Goal: Task Accomplishment & Management: Use online tool/utility

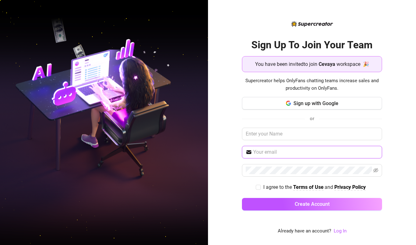
type input "s"
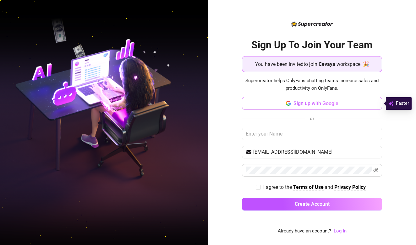
click at [309, 101] on span "Sign up with Google" at bounding box center [315, 104] width 45 height 6
click at [315, 101] on span "Sign up with Google" at bounding box center [315, 104] width 45 height 6
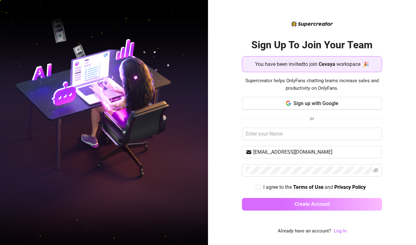
click at [314, 203] on span "Create Account" at bounding box center [312, 204] width 35 height 6
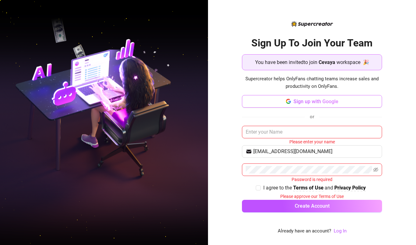
click at [314, 99] on span "Sign up with Google" at bounding box center [315, 102] width 45 height 6
click at [299, 103] on span "Sign up with Google" at bounding box center [315, 102] width 45 height 6
click at [307, 101] on span "Sign up with Google" at bounding box center [315, 102] width 45 height 6
click at [315, 151] on input "[EMAIL_ADDRESS][DOMAIN_NAME]" at bounding box center [315, 152] width 125 height 8
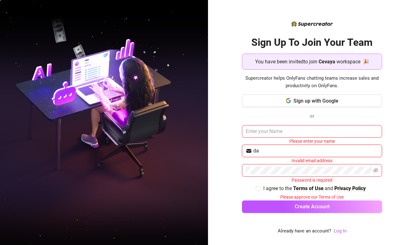
type input "d"
type input "damietprins"
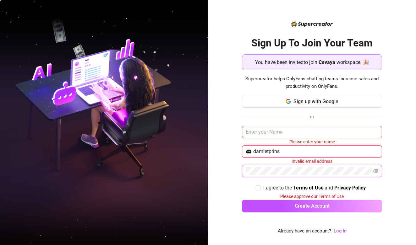
click at [312, 206] on button "Create Account" at bounding box center [312, 206] width 140 height 13
click at [292, 132] on input "text" at bounding box center [312, 132] width 140 height 13
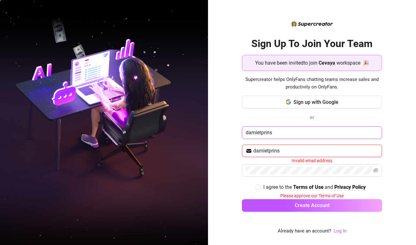
type input "damietprins"
click at [312, 205] on button "Create Account" at bounding box center [312, 205] width 140 height 13
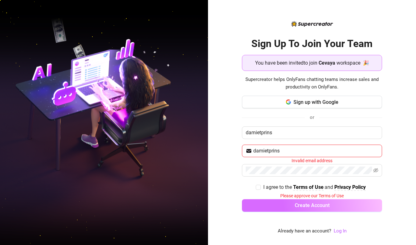
click at [320, 203] on span "Create Account" at bounding box center [312, 206] width 35 height 6
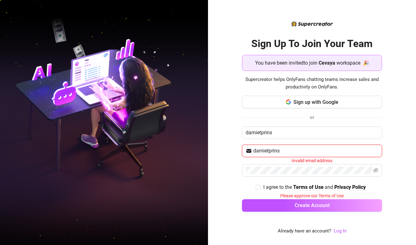
click at [298, 153] on input "damietprins" at bounding box center [315, 151] width 125 height 8
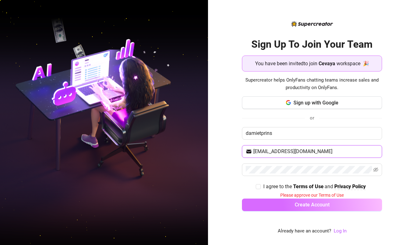
type input "[EMAIL_ADDRESS][DOMAIN_NAME]"
click at [318, 204] on span "Create Account" at bounding box center [312, 205] width 35 height 6
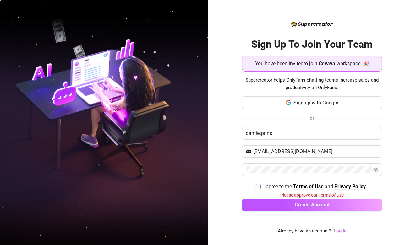
click at [261, 190] on span "I agree to the Terms of Use and Privacy Policy" at bounding box center [314, 187] width 107 height 8
click at [260, 189] on input "I agree to the Terms of Use and Privacy Policy" at bounding box center [258, 186] width 4 height 4
checkbox input "true"
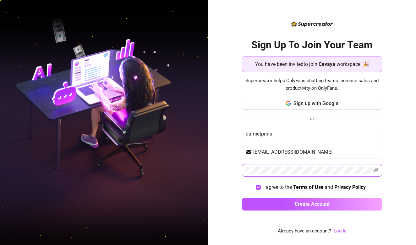
click at [374, 173] on span at bounding box center [375, 171] width 5 height 8
click at [374, 170] on icon "eye-invisible" at bounding box center [375, 170] width 5 height 5
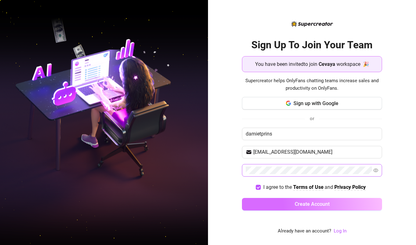
click at [289, 205] on button "Create Account" at bounding box center [312, 204] width 140 height 13
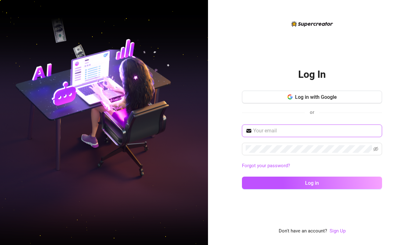
click at [255, 134] on input "text" at bounding box center [315, 131] width 125 height 8
type input "[EMAIL_ADDRESS][DOMAIN_NAME]"
click at [312, 183] on button "Log in" at bounding box center [312, 183] width 140 height 13
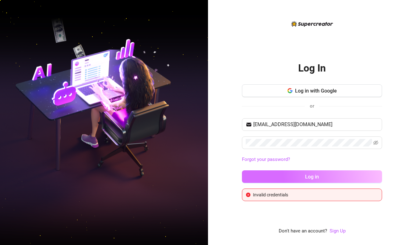
click at [328, 177] on button "Log in" at bounding box center [312, 177] width 140 height 13
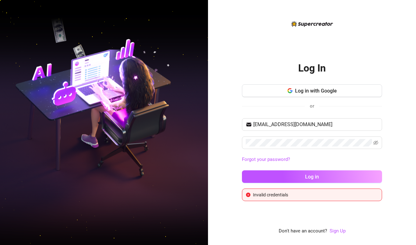
click at [240, 191] on div "Log In Log in with Google or damietprins@gmail.com Forgot your password? Log in…" at bounding box center [312, 122] width 208 height 245
click at [306, 156] on div "Forgot your password?" at bounding box center [312, 160] width 140 height 10
click at [284, 161] on link "Forgot your password?" at bounding box center [266, 160] width 48 height 6
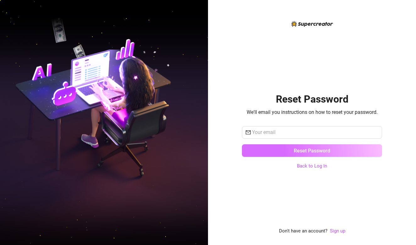
click at [297, 156] on button "Reset Password" at bounding box center [312, 151] width 140 height 13
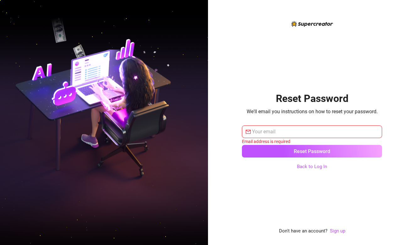
click at [277, 131] on input "text" at bounding box center [315, 132] width 126 height 8
type input "damietpri"
click at [320, 167] on link "Back to Log In" at bounding box center [312, 167] width 30 height 6
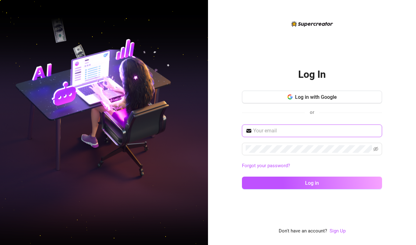
click at [289, 133] on input "text" at bounding box center [315, 131] width 125 height 8
click at [312, 183] on button "Log in" at bounding box center [312, 183] width 140 height 13
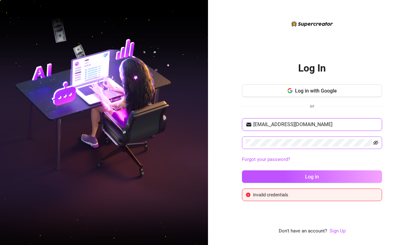
click at [374, 143] on icon "eye-invisible" at bounding box center [375, 143] width 5 height 4
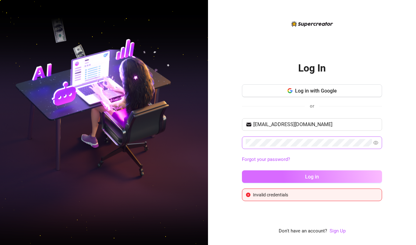
click at [298, 178] on button "Log in" at bounding box center [312, 177] width 140 height 13
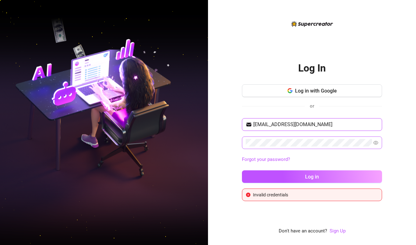
drag, startPoint x: 319, startPoint y: 123, endPoint x: 271, endPoint y: 125, distance: 47.8
click at [271, 125] on input "damietkorver@gmail.com" at bounding box center [315, 125] width 125 height 8
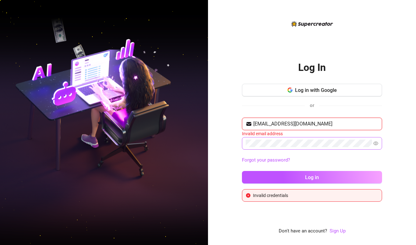
type input "damietprins@gmail.com"
click at [275, 162] on link "Forgot your password?" at bounding box center [266, 160] width 48 height 6
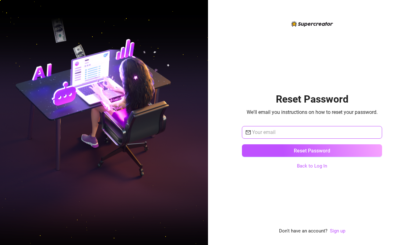
click at [269, 133] on input "text" at bounding box center [315, 133] width 126 height 8
type input "damietprins@gmail.com"
click at [315, 174] on div "Reset Password We'll email you instructions on how to reset your password. dami…" at bounding box center [312, 127] width 140 height 215
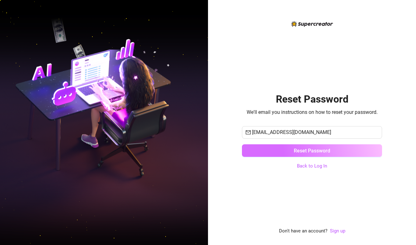
click at [308, 150] on span "Reset Password" at bounding box center [312, 151] width 36 height 6
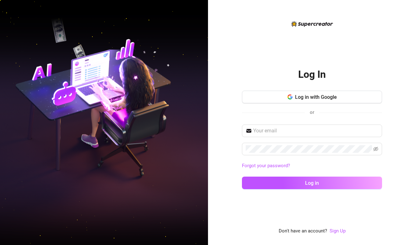
click at [333, 204] on div "Log In Log in with Google or Forgot your password? Log in Don't have an account…" at bounding box center [312, 127] width 140 height 215
click at [283, 131] on input "text" at bounding box center [315, 131] width 125 height 8
type input "damietprins@gmail.com"
click at [312, 183] on button "Log in" at bounding box center [312, 183] width 140 height 13
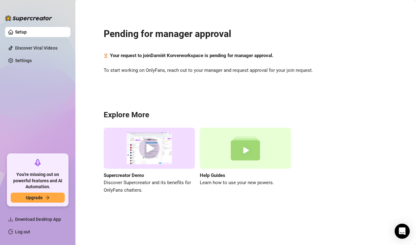
click at [220, 86] on div "Pending for manager approval Your request to join Damiët Korver workspace is pe…" at bounding box center [246, 106] width 328 height 205
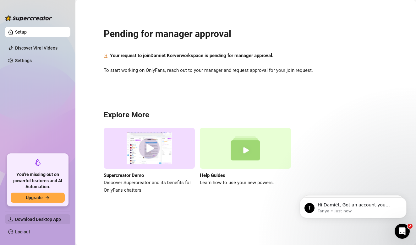
click at [54, 217] on span "Download Desktop App" at bounding box center [38, 219] width 46 height 5
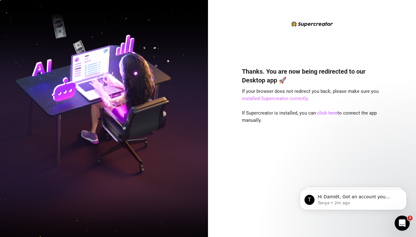
click at [299, 100] on link "installed Supercreator correctly" at bounding box center [275, 99] width 66 height 6
click at [331, 113] on link "click here" at bounding box center [327, 113] width 20 height 6
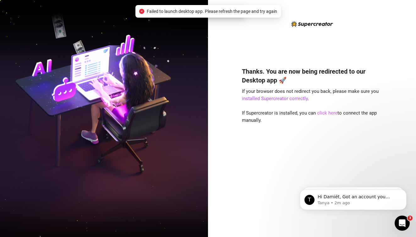
click at [328, 112] on link "click here" at bounding box center [327, 113] width 20 height 6
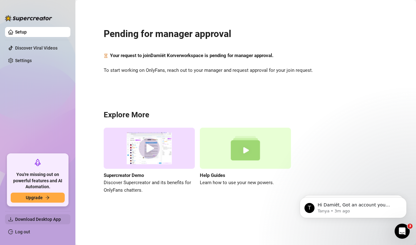
click at [37, 216] on span "Download Desktop App" at bounding box center [40, 220] width 50 height 10
click at [45, 220] on span "Download Desktop App" at bounding box center [38, 219] width 46 height 5
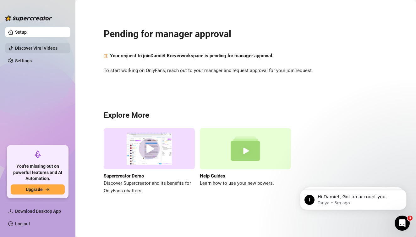
click at [27, 47] on link "Discover Viral Videos" at bounding box center [36, 48] width 42 height 5
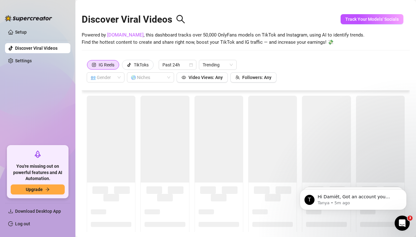
click at [30, 55] on ul "Setup Discover Viral Videos Settings" at bounding box center [37, 84] width 65 height 118
click at [30, 58] on link "Settings" at bounding box center [23, 60] width 17 height 5
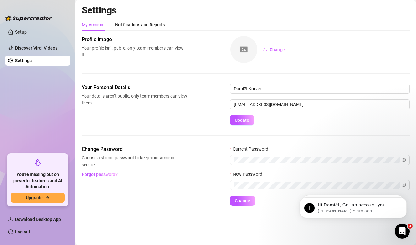
click at [192, 160] on div "Change Password Choose a strong password to keep your account secure. Forgot pa…" at bounding box center [246, 176] width 328 height 60
click at [27, 30] on link "Setup" at bounding box center [21, 32] width 12 height 5
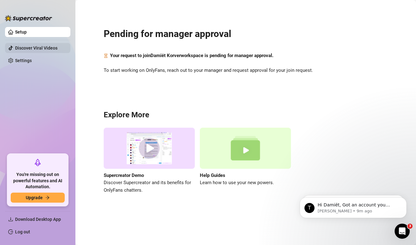
click at [27, 51] on link "Discover Viral Videos" at bounding box center [36, 48] width 42 height 5
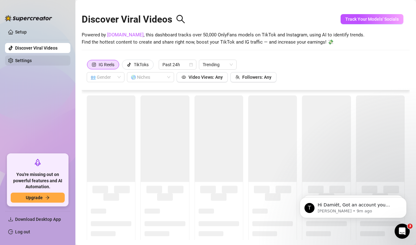
click at [27, 58] on link "Settings" at bounding box center [23, 60] width 17 height 5
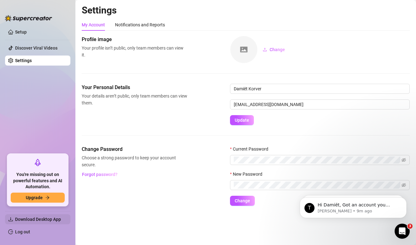
click at [53, 221] on span "Download Desktop App" at bounding box center [38, 219] width 46 height 5
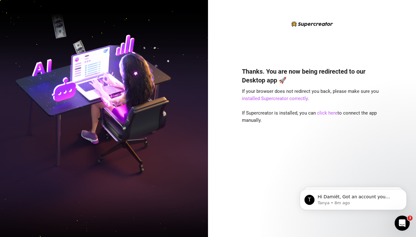
click at [282, 41] on div "Thanks. You are now being redirected to our Desktop app 🚀 If your browser does …" at bounding box center [312, 123] width 140 height 206
click at [330, 112] on link "click here" at bounding box center [327, 113] width 20 height 6
click at [329, 110] on link "click here" at bounding box center [327, 113] width 20 height 6
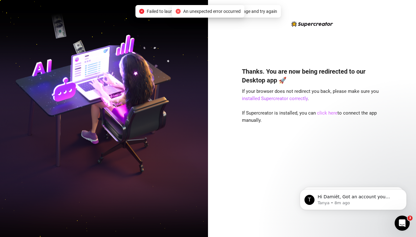
click at [326, 112] on link "click here" at bounding box center [327, 113] width 20 height 6
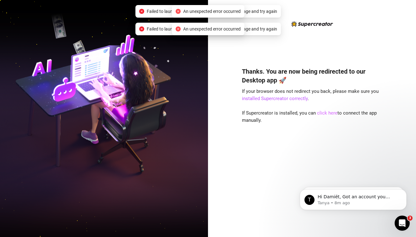
click at [326, 112] on link "click here" at bounding box center [327, 113] width 20 height 6
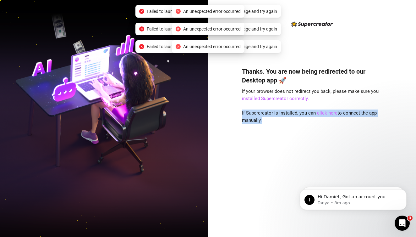
click at [326, 112] on link "click here" at bounding box center [327, 113] width 20 height 6
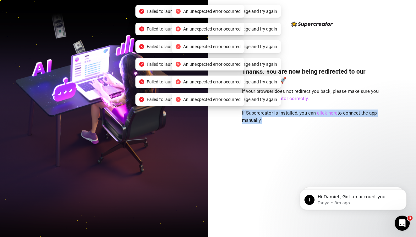
click at [326, 112] on link "click here" at bounding box center [327, 113] width 20 height 6
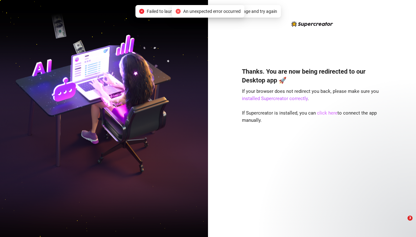
click at [326, 112] on link "click here" at bounding box center [327, 113] width 20 height 6
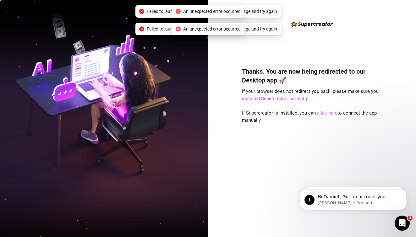
click at [326, 112] on link "click here" at bounding box center [327, 113] width 20 height 6
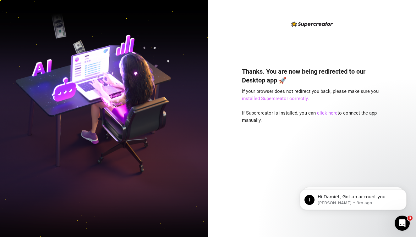
click at [259, 98] on link "installed Supercreator correctly" at bounding box center [275, 99] width 66 height 6
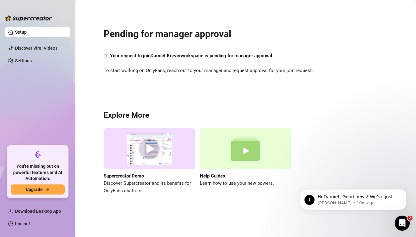
click at [37, 40] on li at bounding box center [37, 40] width 65 height 0
click at [37, 48] on link "Discover Viral Videos" at bounding box center [36, 48] width 42 height 5
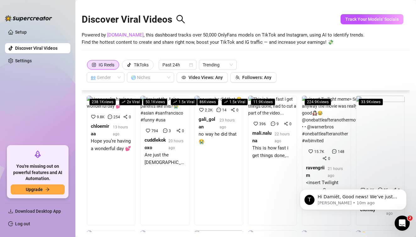
click at [43, 55] on ul "Setup Discover Viral Videos Settings" at bounding box center [37, 84] width 65 height 118
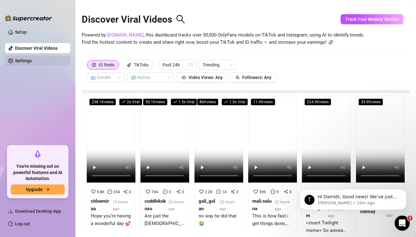
click at [32, 59] on link "Settings" at bounding box center [23, 60] width 17 height 5
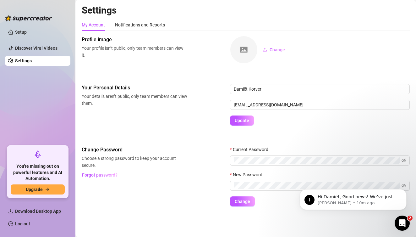
click at [28, 41] on ul "Setup Discover Viral Videos Settings" at bounding box center [37, 84] width 65 height 118
click at [29, 46] on link "Discover Viral Videos" at bounding box center [36, 48] width 42 height 5
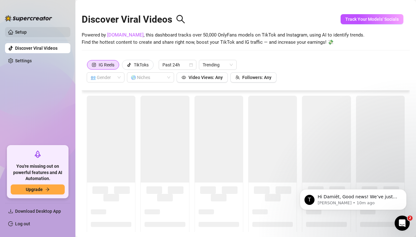
click at [27, 30] on link "Setup" at bounding box center [21, 32] width 12 height 5
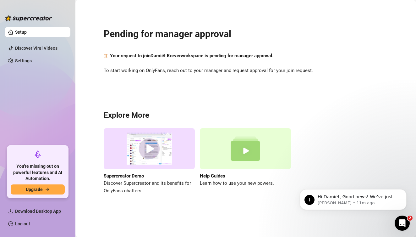
click at [231, 79] on div "Pending for manager approval Your request to join Damiët Korver workspace is pe…" at bounding box center [246, 106] width 328 height 205
click at [39, 48] on link "Discover Viral Videos" at bounding box center [36, 48] width 42 height 5
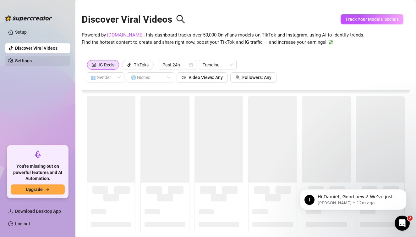
click at [32, 62] on link "Settings" at bounding box center [23, 60] width 17 height 5
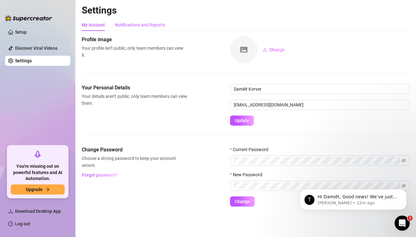
click at [134, 22] on div "Notifications and Reports" at bounding box center [140, 24] width 50 height 7
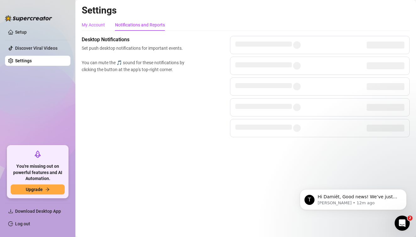
click at [95, 22] on div "My Account" at bounding box center [93, 24] width 23 height 7
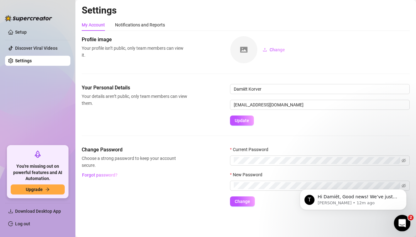
click at [399, 217] on div "Open Intercom Messenger" at bounding box center [401, 221] width 21 height 21
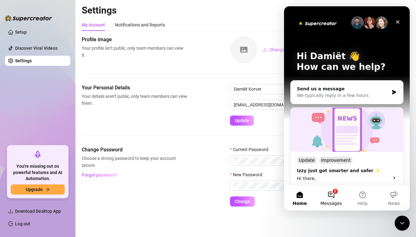
click at [327, 201] on span "Messages" at bounding box center [331, 203] width 22 height 4
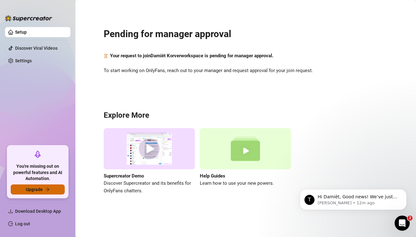
click at [41, 189] on span "Upgrade" at bounding box center [34, 189] width 17 height 5
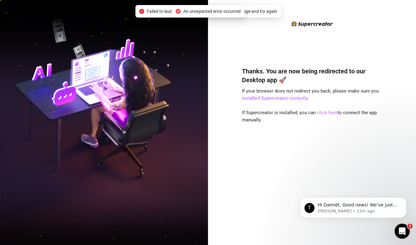
click at [323, 115] on link "click here" at bounding box center [327, 113] width 20 height 6
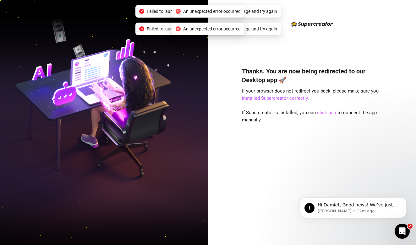
click at [323, 111] on link "click here" at bounding box center [327, 113] width 20 height 6
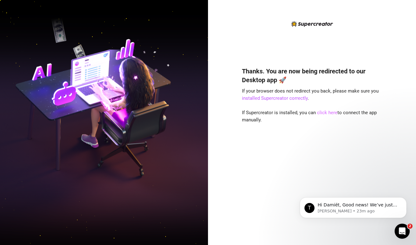
click at [320, 113] on link "click here" at bounding box center [327, 113] width 20 height 6
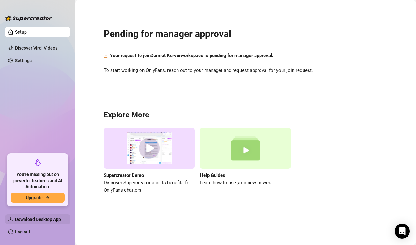
click at [44, 218] on span "Download Desktop App" at bounding box center [38, 219] width 46 height 5
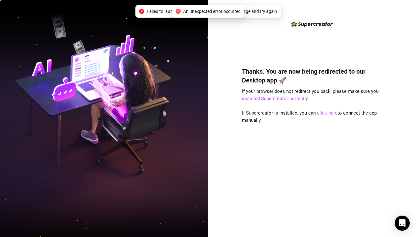
click at [320, 110] on link "click here" at bounding box center [327, 113] width 20 height 6
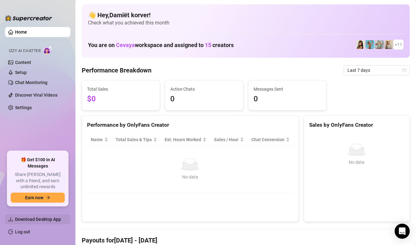
click at [36, 217] on span "Download Desktop App" at bounding box center [38, 219] width 46 height 5
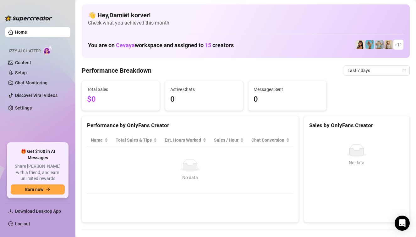
scroll to position [0, 0]
